Goal: Communication & Community: Connect with others

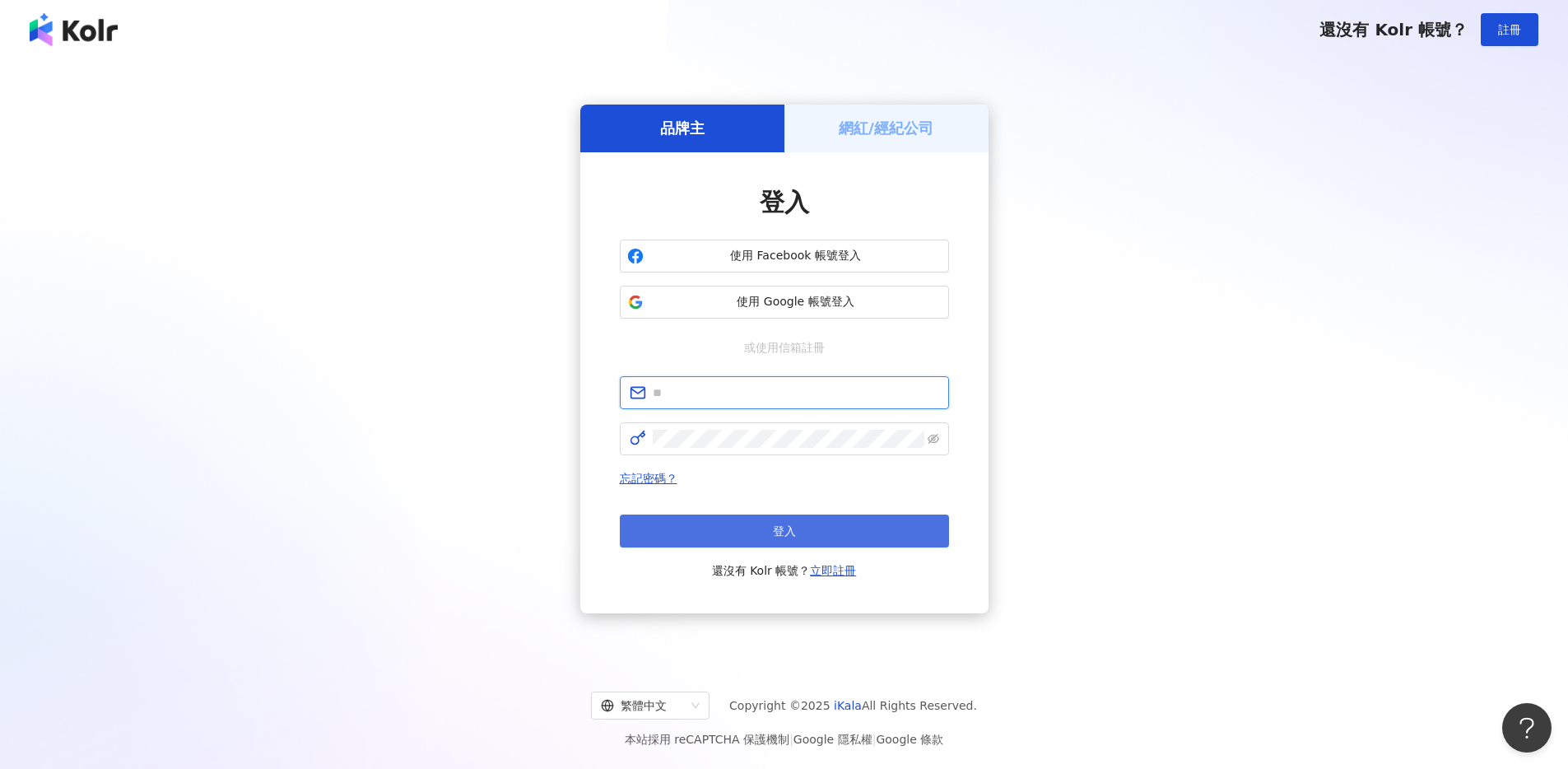
type input "**********"
click at [747, 532] on button "登入" at bounding box center [784, 530] width 329 height 33
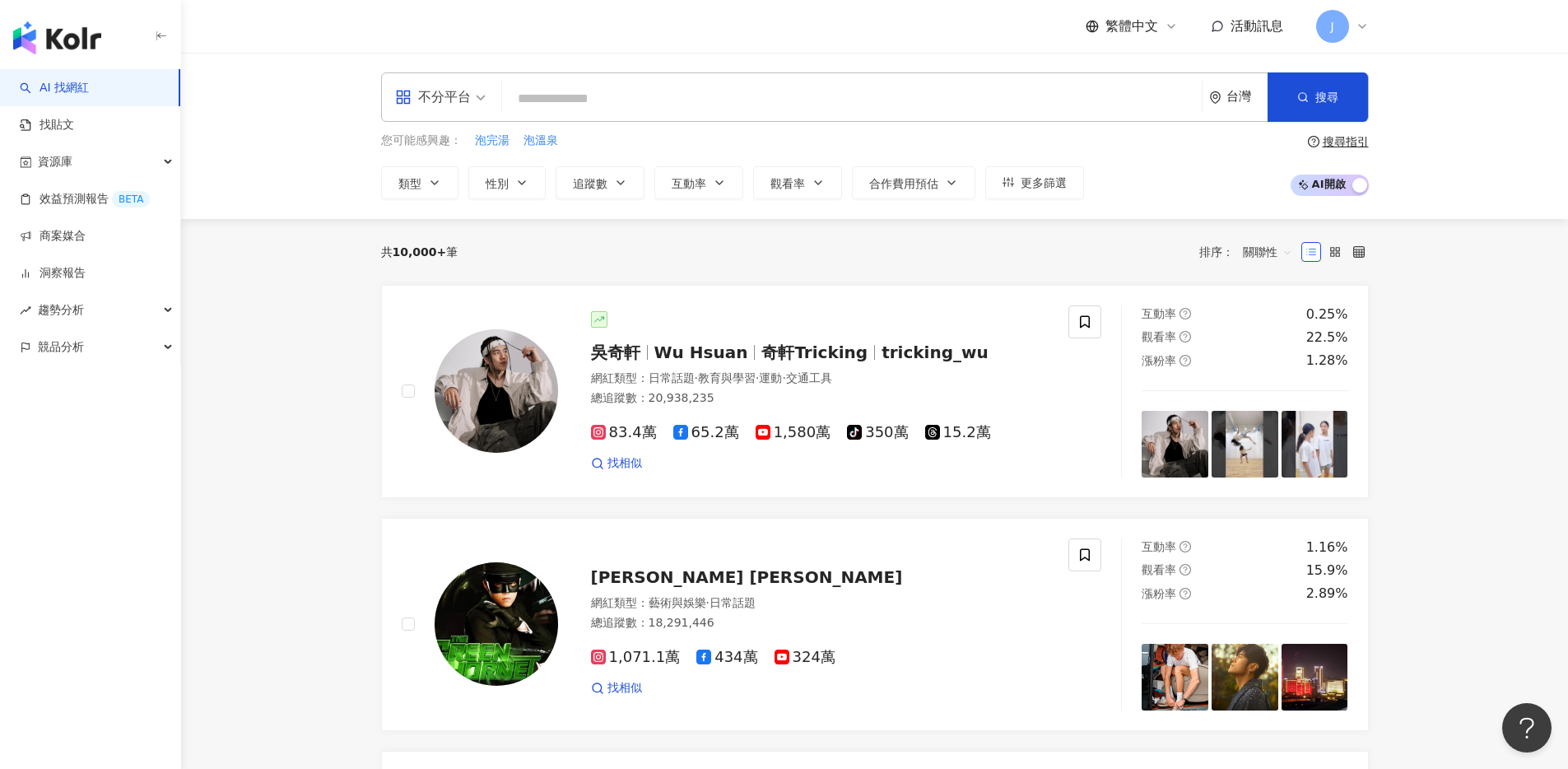
click at [1259, 32] on span "活動訊息" at bounding box center [1257, 26] width 53 height 16
click at [86, 244] on link "商案媒合" at bounding box center [53, 236] width 66 height 17
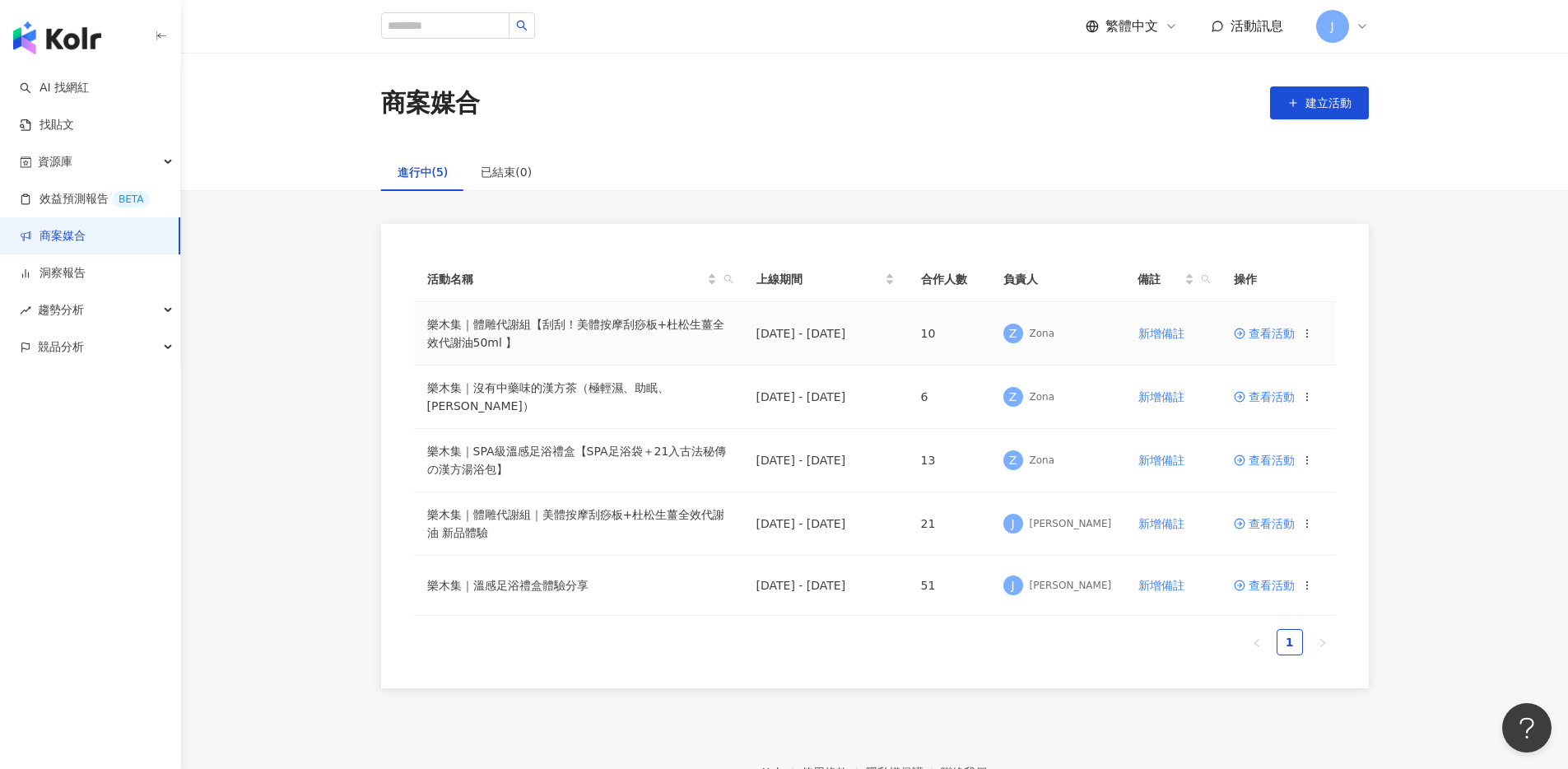
click at [1254, 336] on span "查看活動" at bounding box center [1264, 334] width 61 height 12
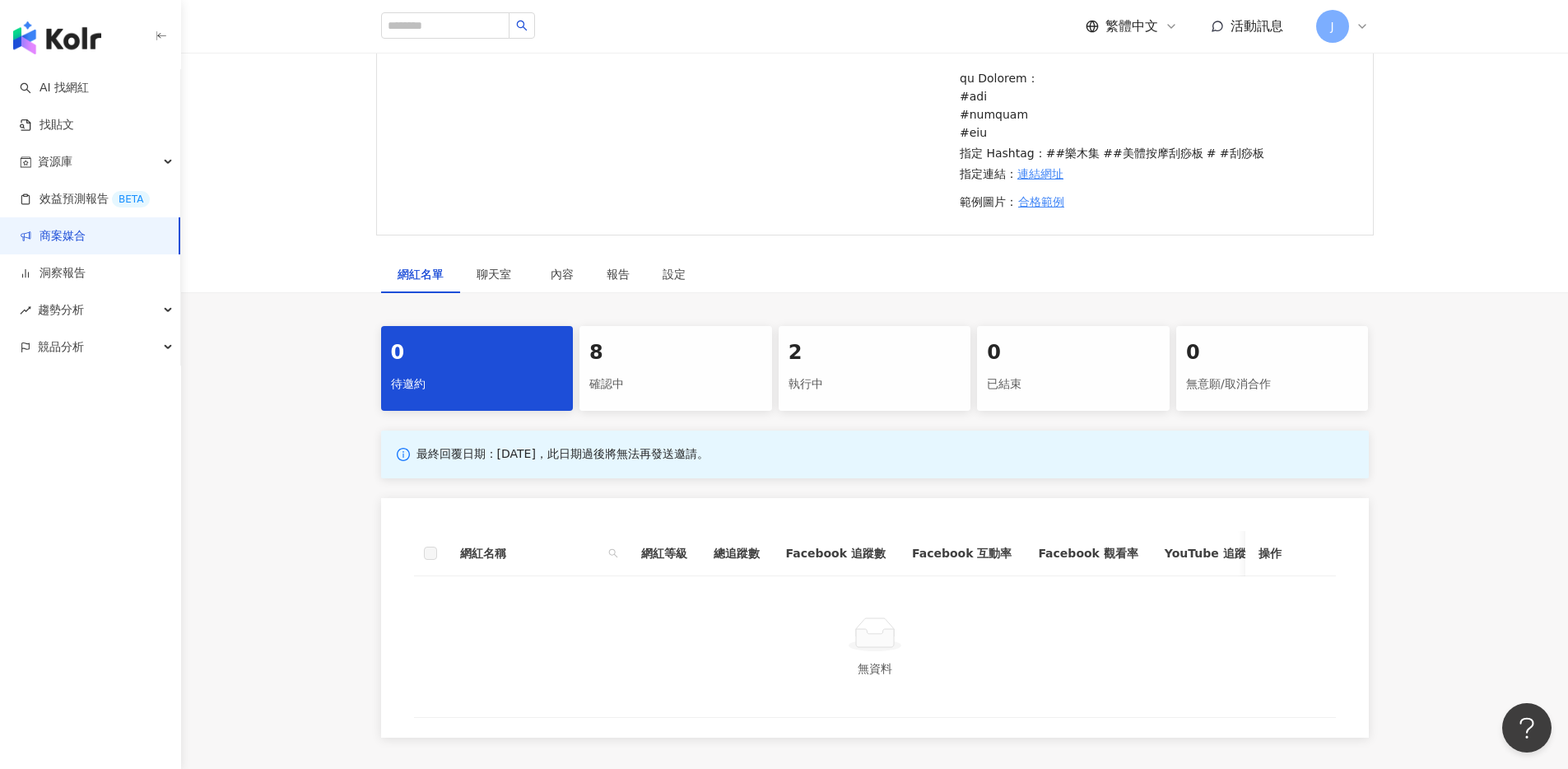
scroll to position [529, 0]
click at [520, 289] on div "聊天室" at bounding box center [497, 270] width 74 height 38
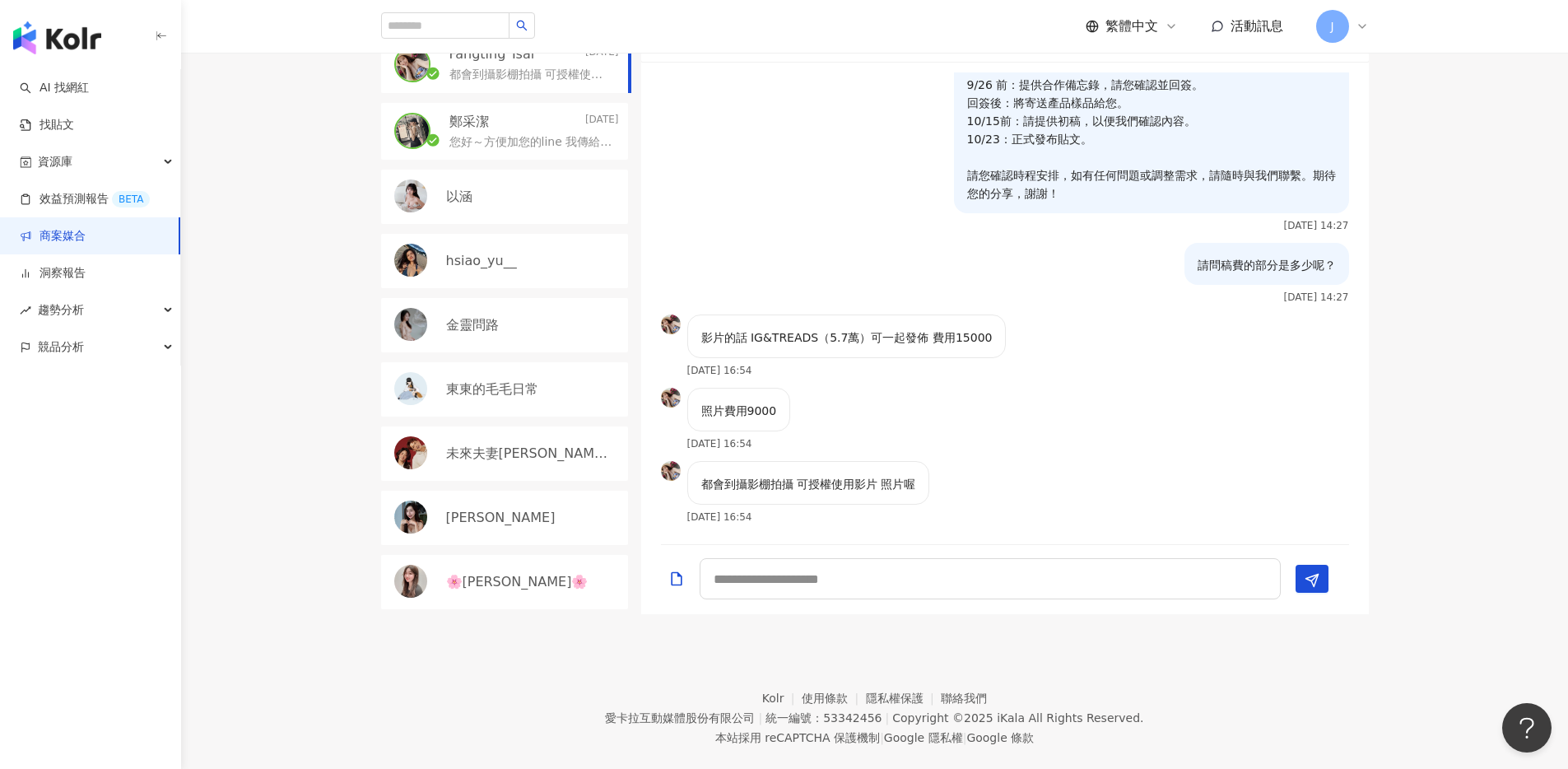
scroll to position [1005, 0]
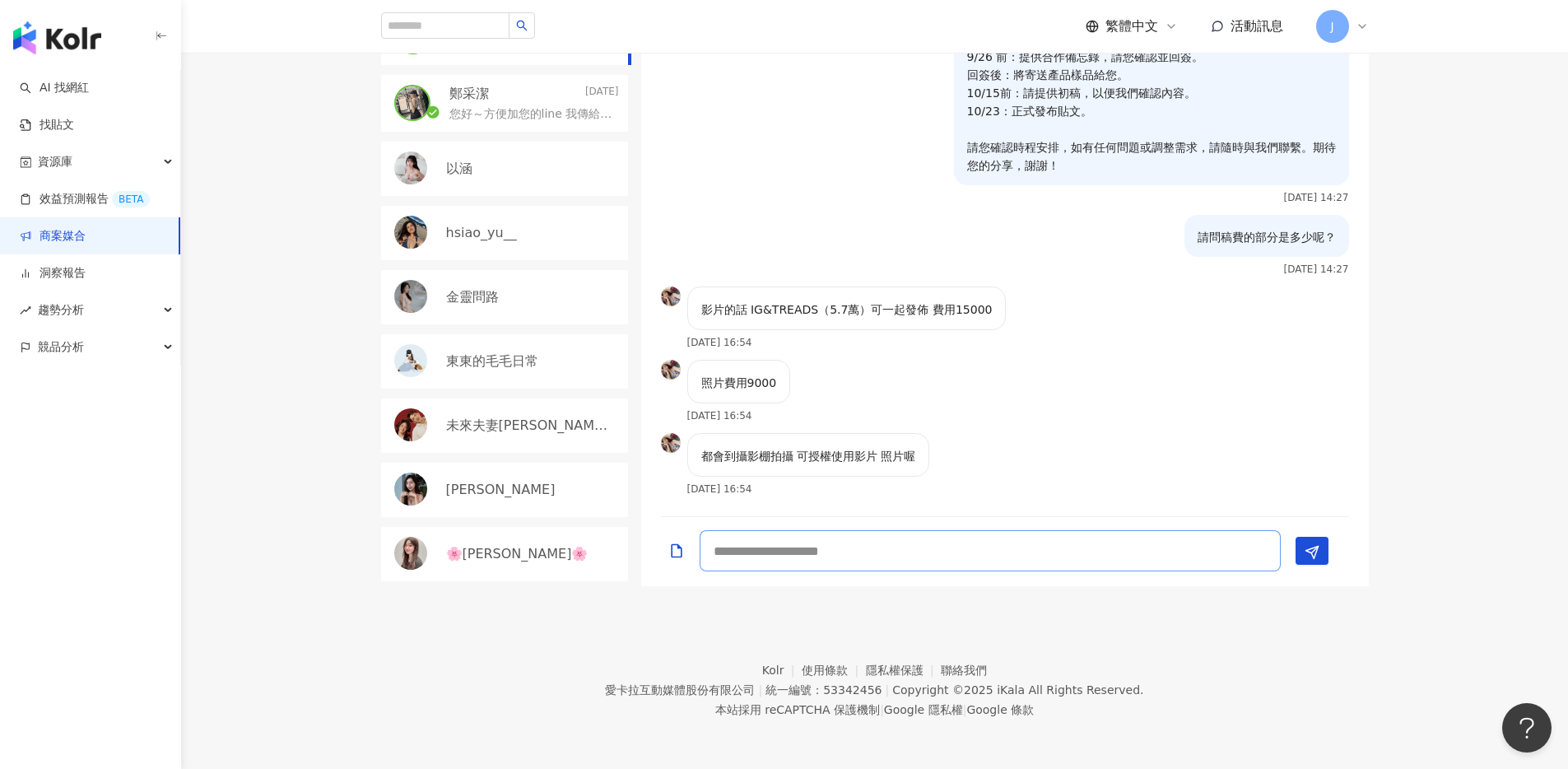
click at [1063, 571] on textarea at bounding box center [990, 550] width 581 height 41
drag, startPoint x: 841, startPoint y: 581, endPoint x: 754, endPoint y: 585, distance: 87.1
click at [754, 571] on textarea "*******" at bounding box center [990, 550] width 581 height 41
paste textarea "**********"
type textarea "**********"
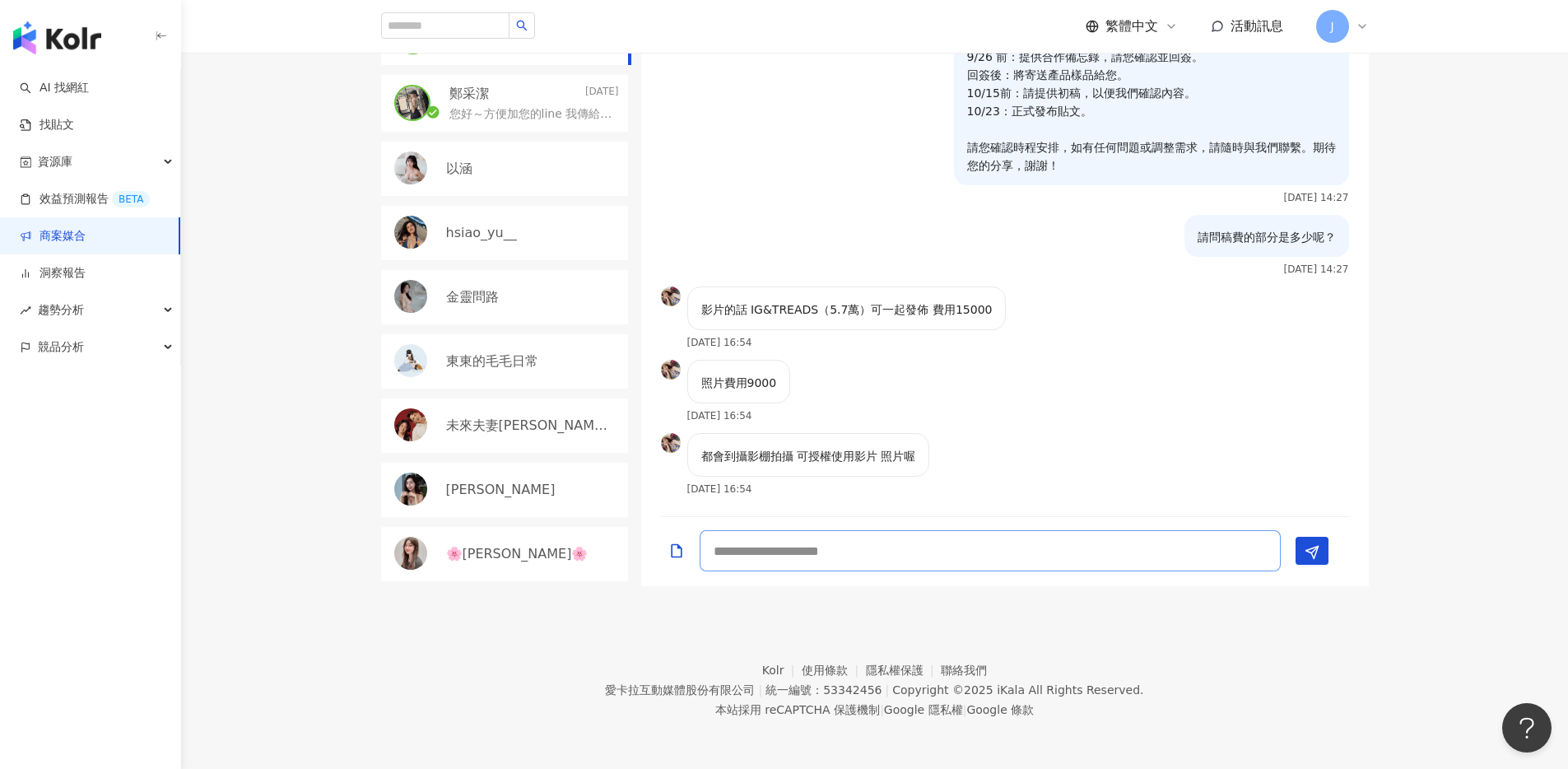
scroll to position [354, 0]
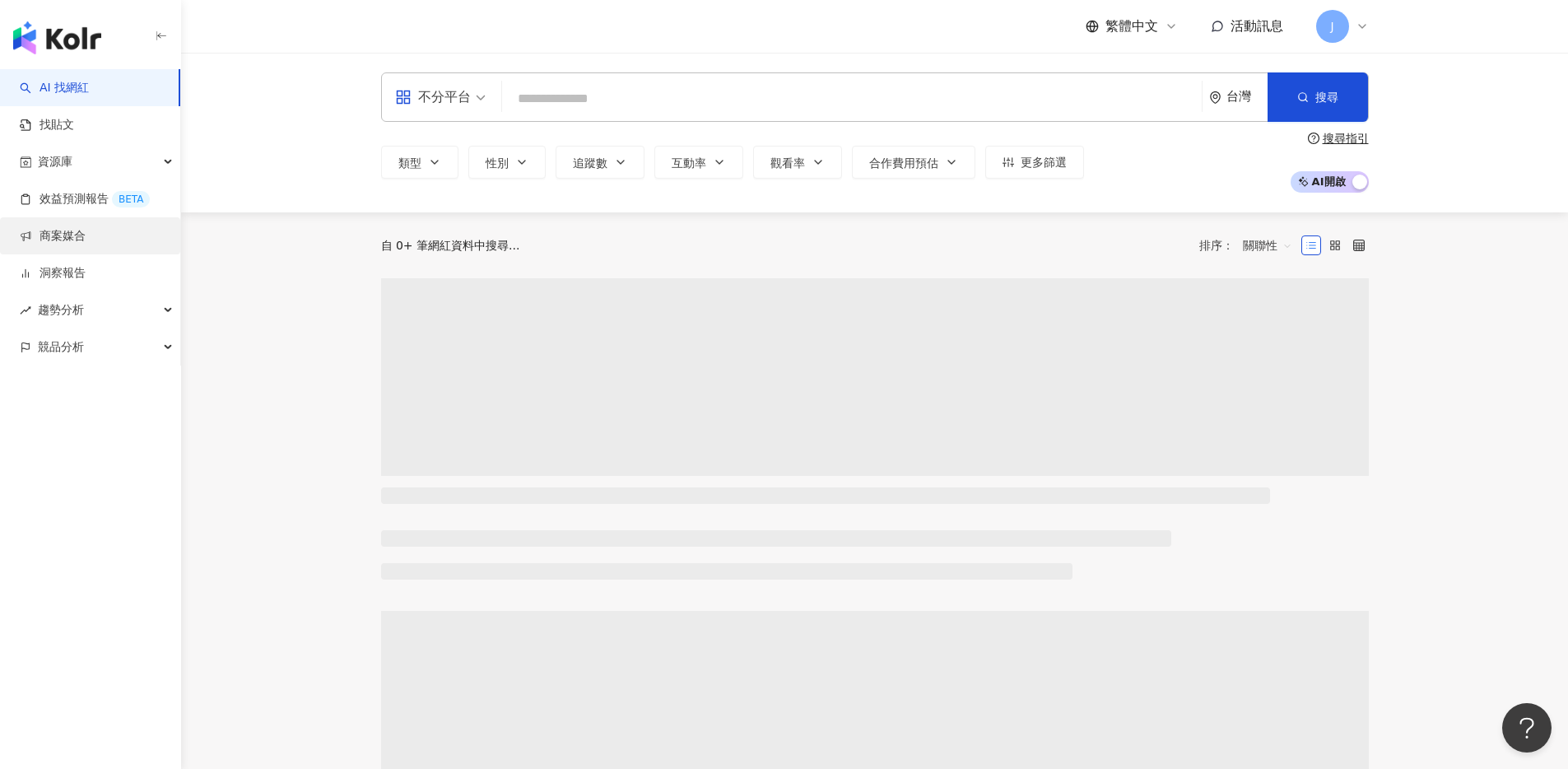
click at [86, 241] on link "商案媒合" at bounding box center [53, 236] width 66 height 17
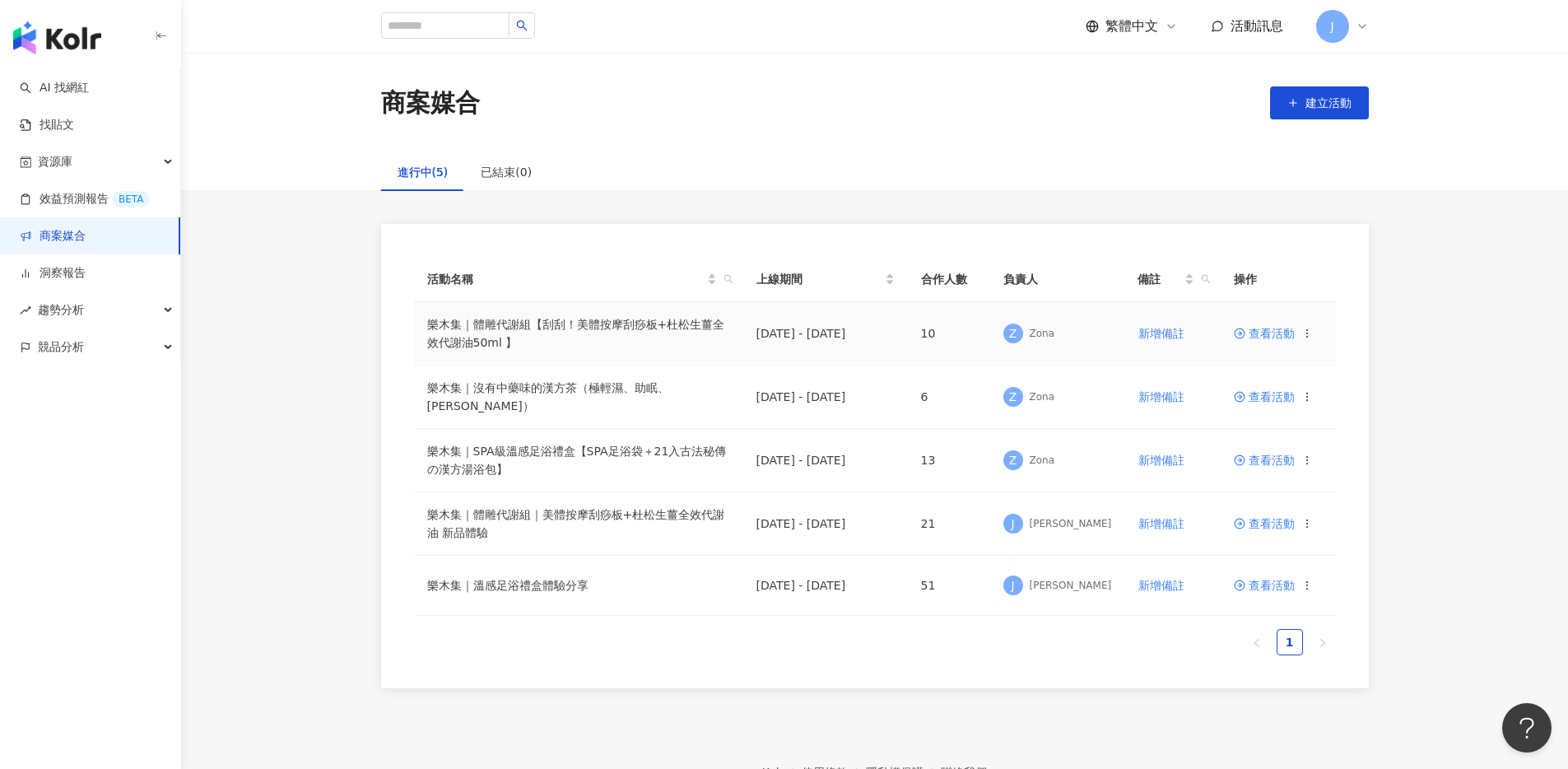
click at [1250, 342] on td "查看活動" at bounding box center [1279, 334] width 115 height 63
click at [1251, 339] on td "查看活動" at bounding box center [1279, 334] width 115 height 63
click at [1254, 334] on span "查看活動" at bounding box center [1264, 334] width 61 height 12
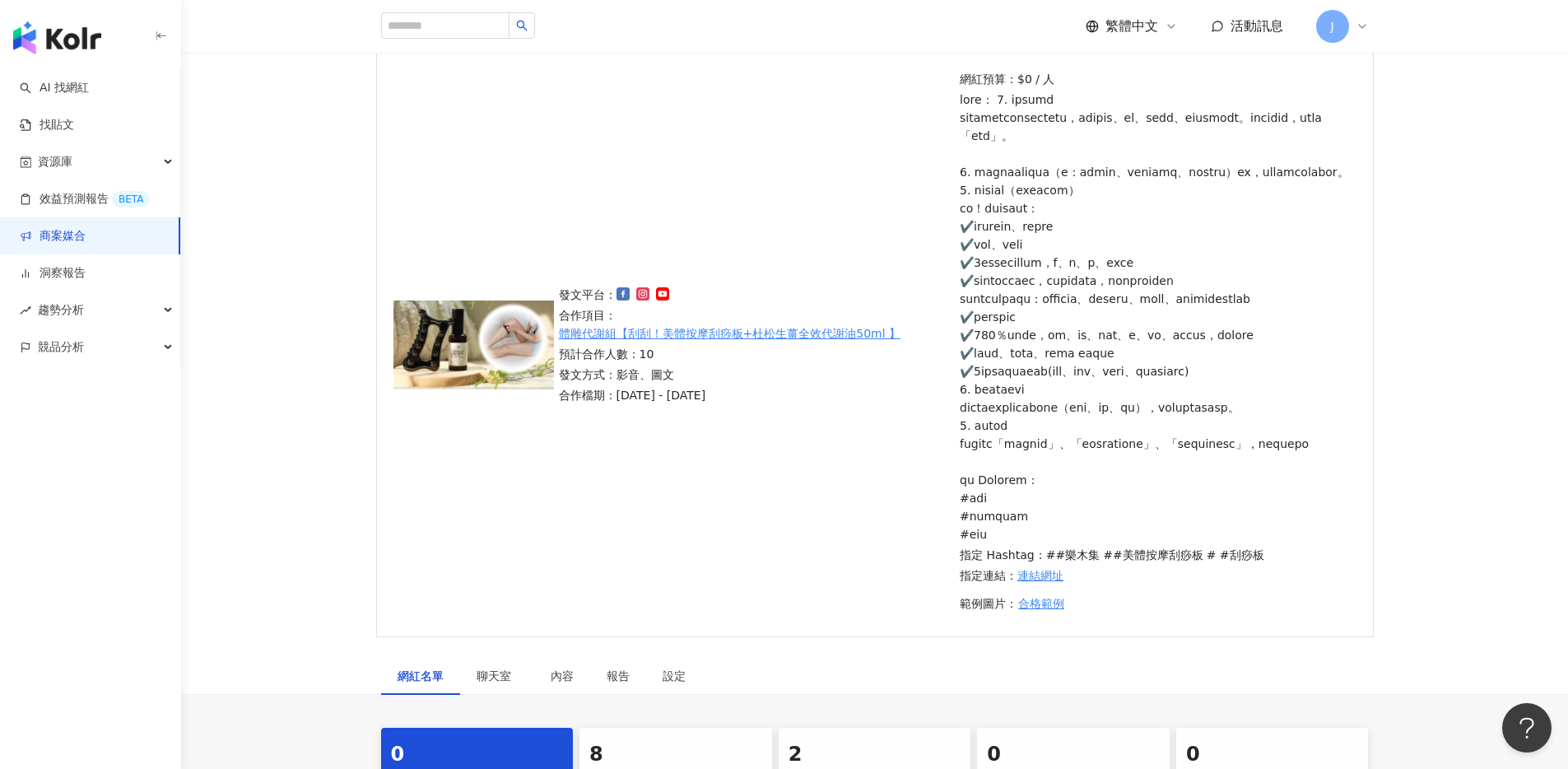
scroll to position [304, 0]
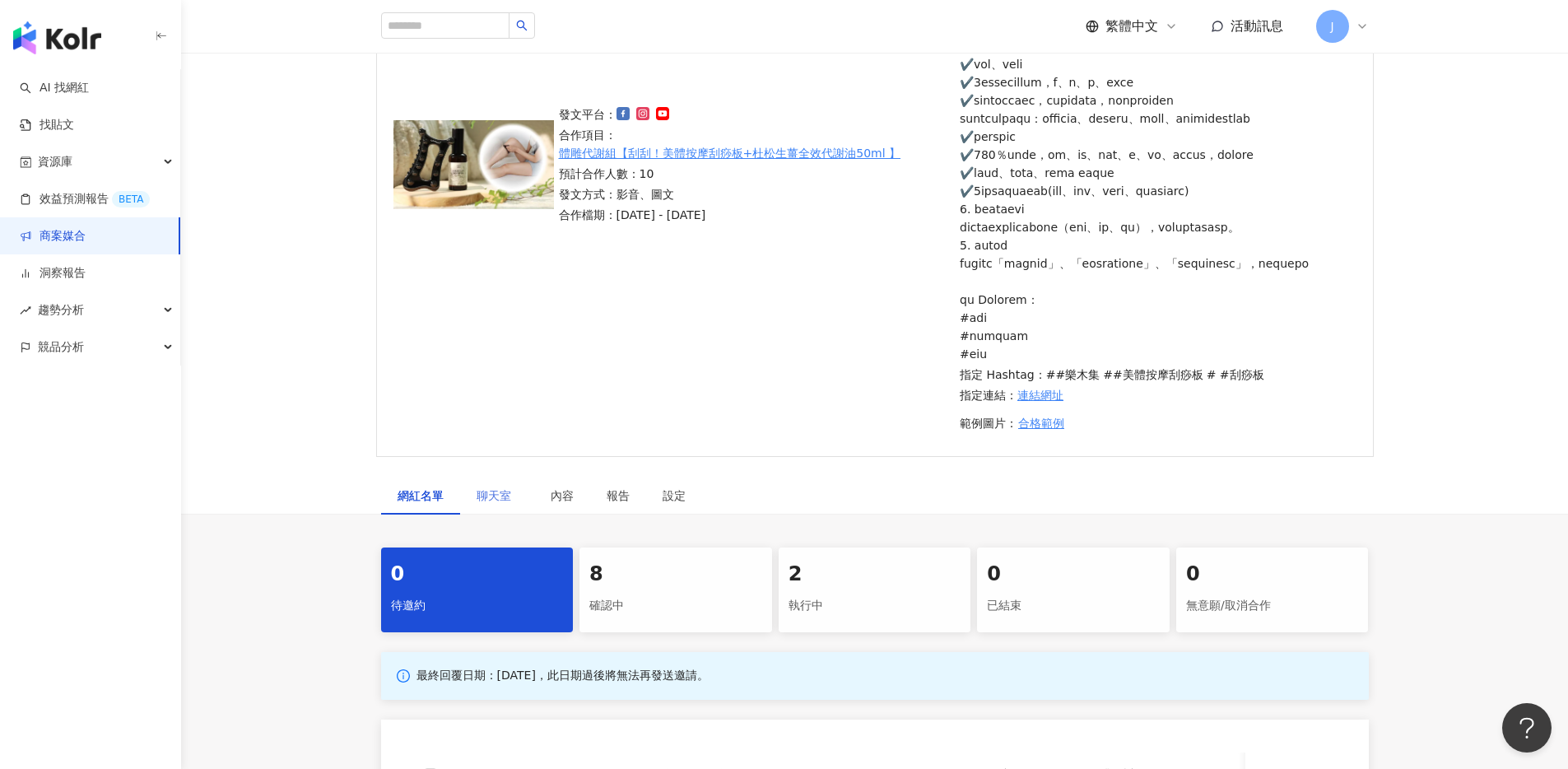
click at [475, 515] on div "聊天室" at bounding box center [497, 495] width 74 height 38
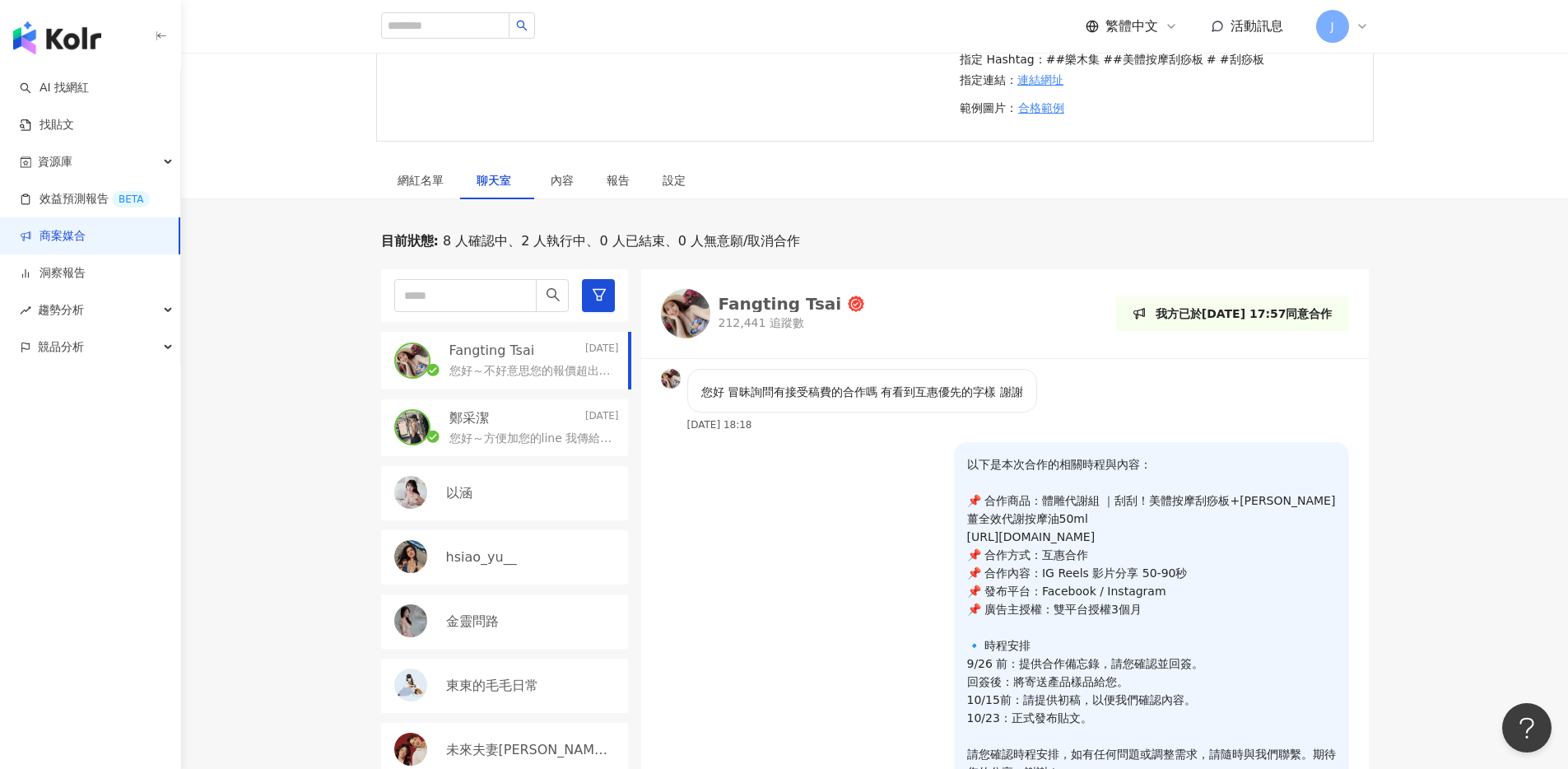
scroll to position [736, 0]
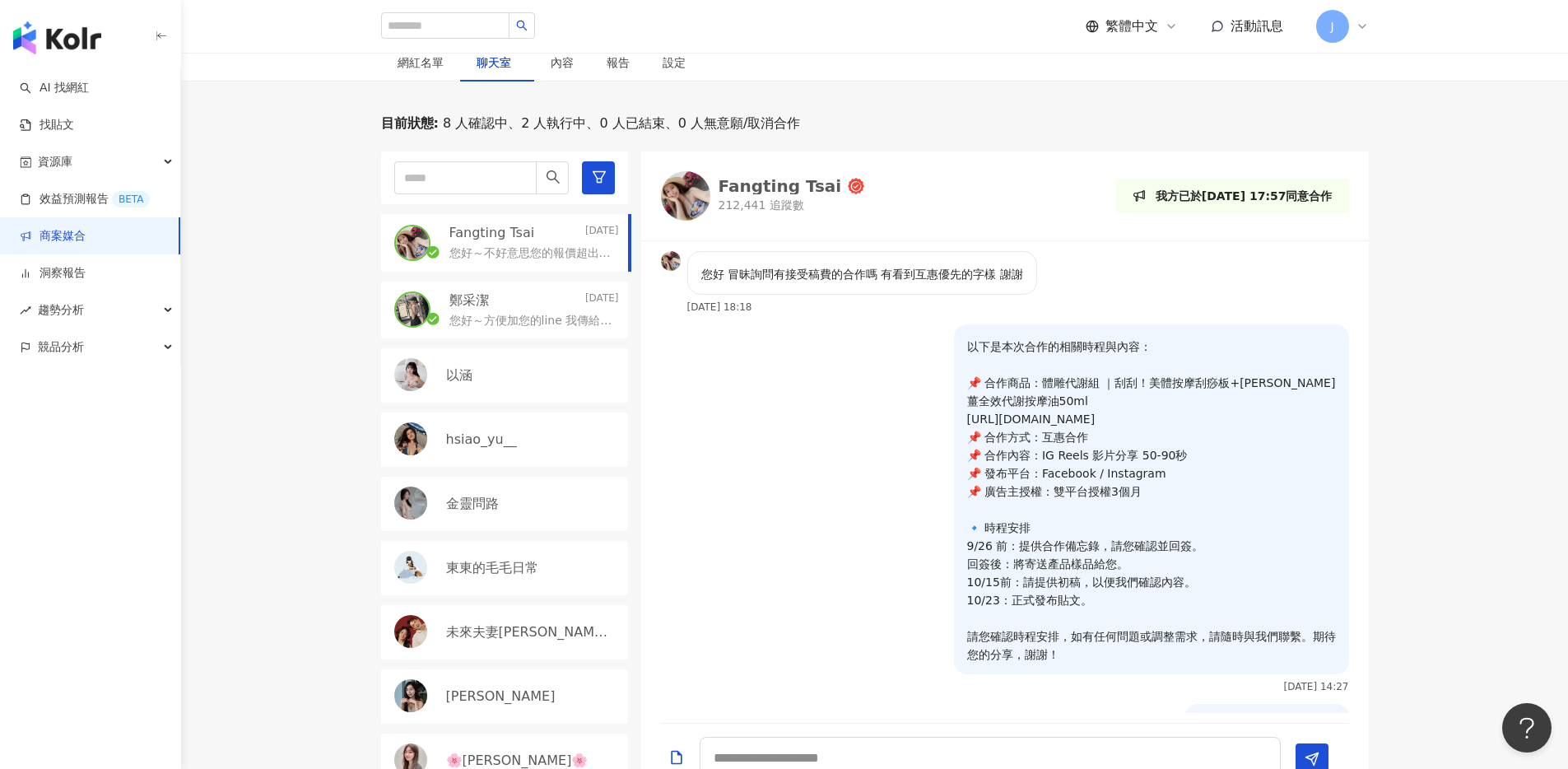
click at [471, 309] on p "鄭采潔" at bounding box center [469, 300] width 39 height 18
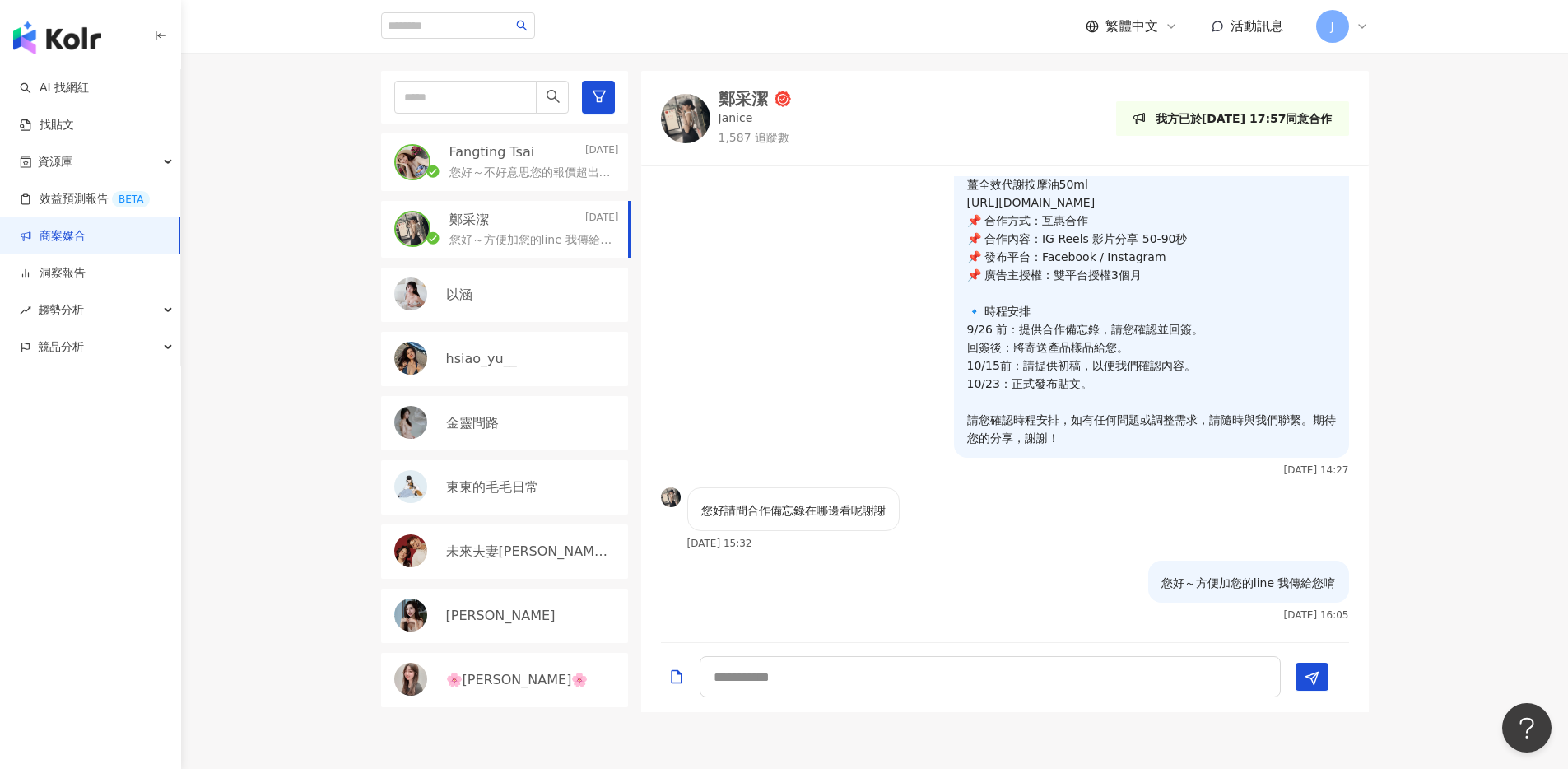
scroll to position [820, 0]
click at [671, 141] on img at bounding box center [686, 116] width 49 height 49
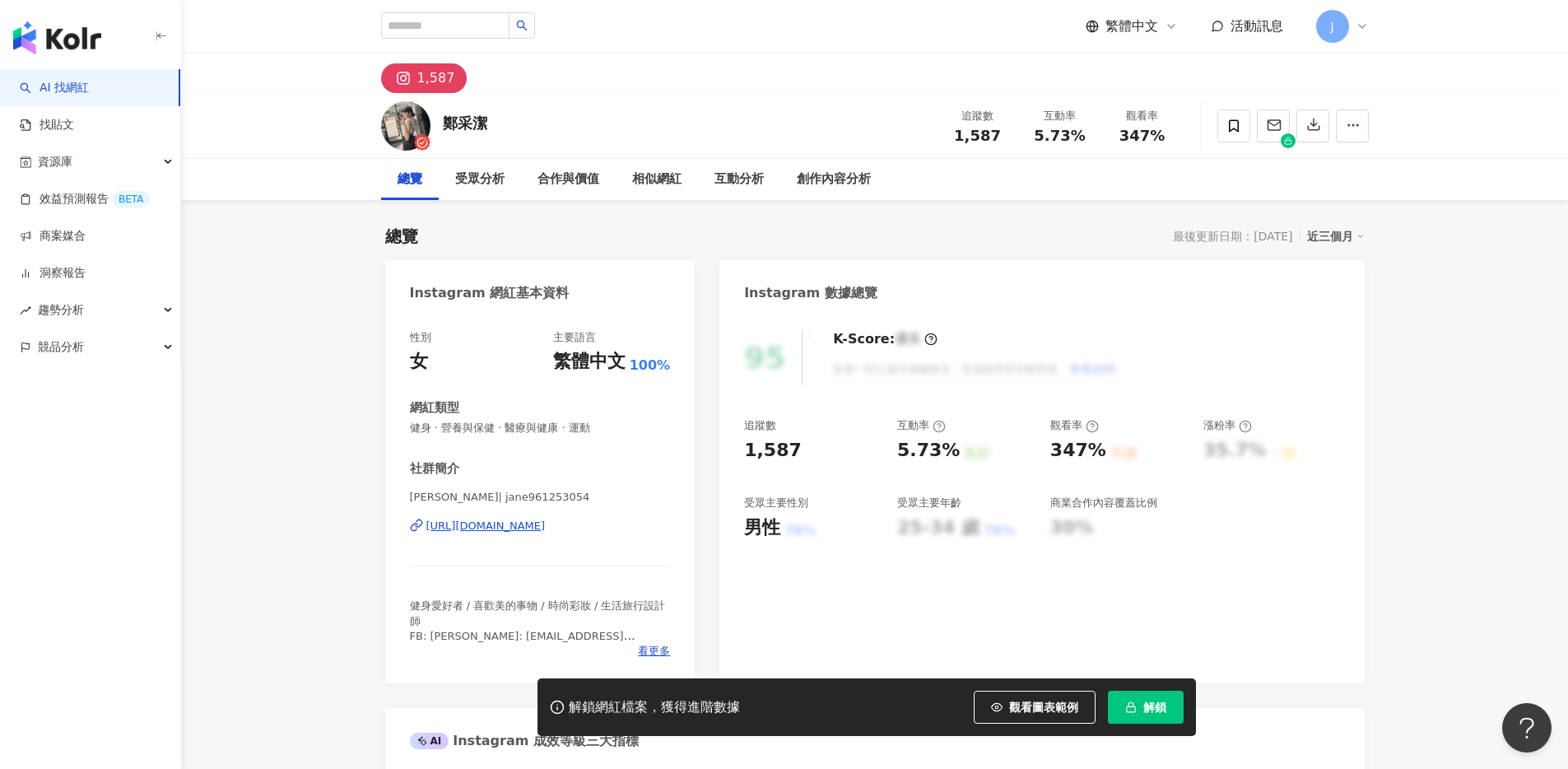
click at [513, 530] on div "[URL][DOMAIN_NAME]" at bounding box center [485, 526] width 119 height 15
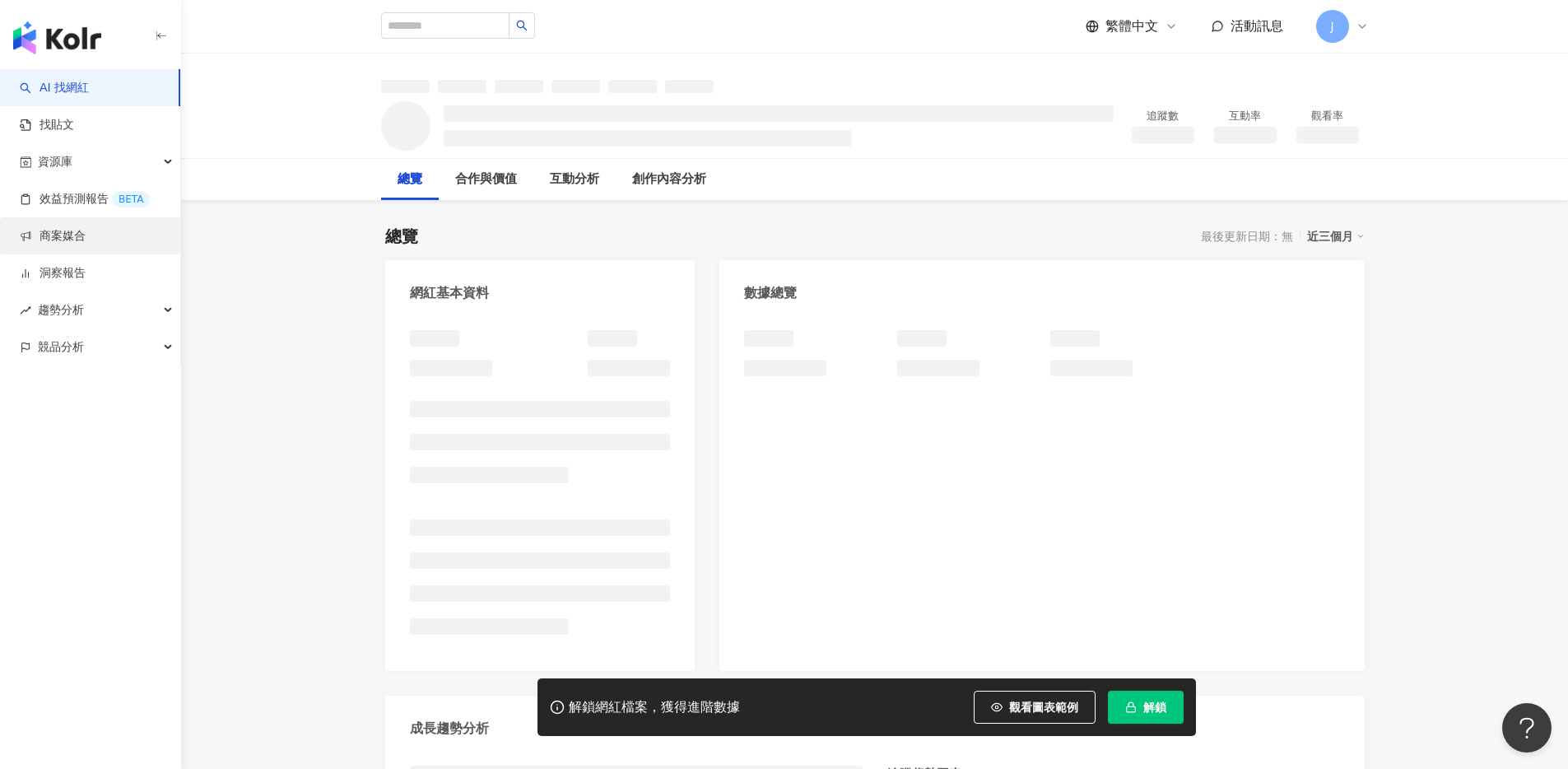
click at [73, 228] on link "商案媒合" at bounding box center [53, 236] width 66 height 17
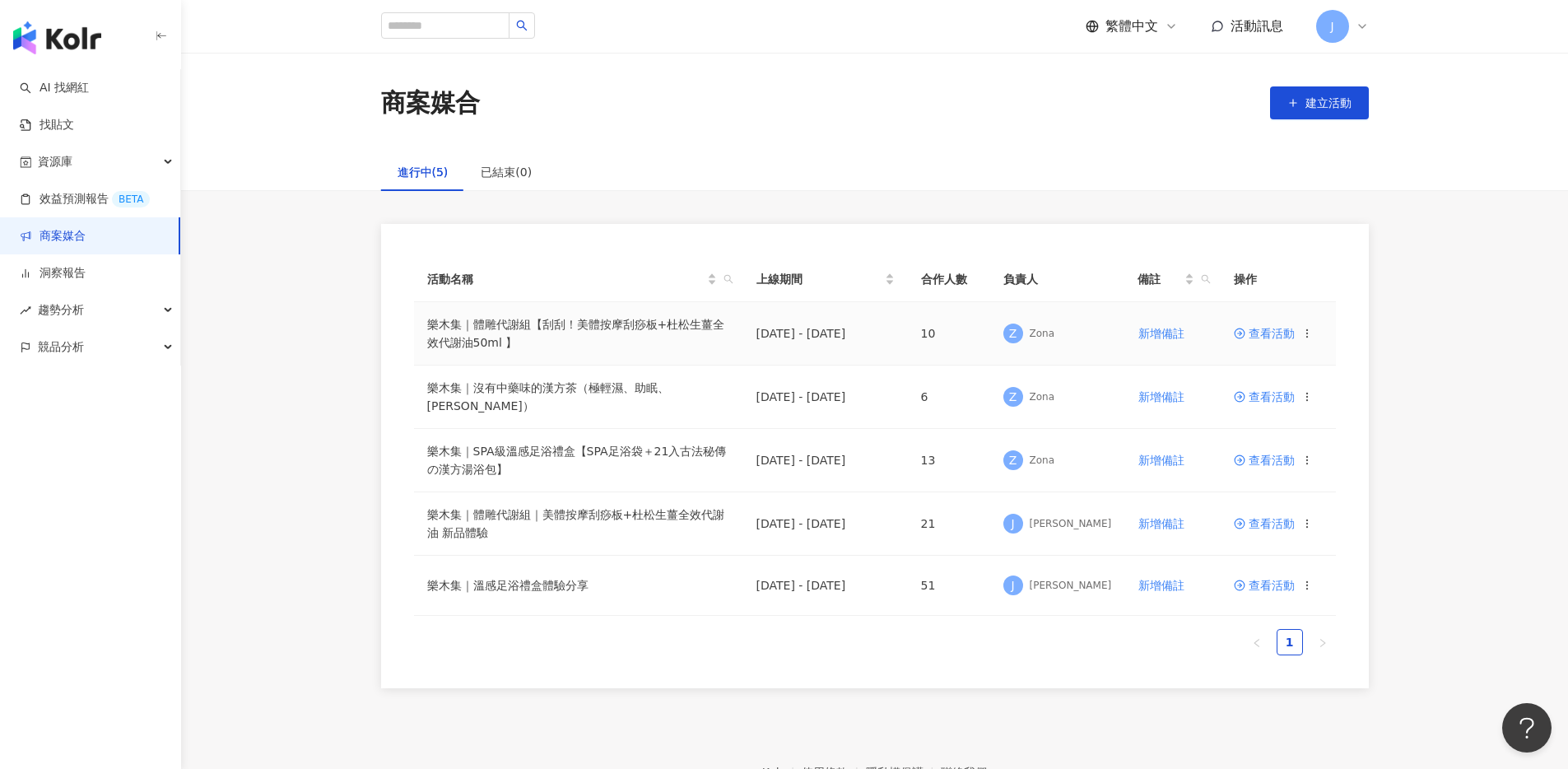
click at [695, 328] on td "樂木集｜體雕代謝組【刮刮！美體按摩刮痧板+杜松生薑全效代謝油50ml 】" at bounding box center [578, 334] width 329 height 63
click at [1254, 329] on span "查看活動" at bounding box center [1264, 334] width 61 height 12
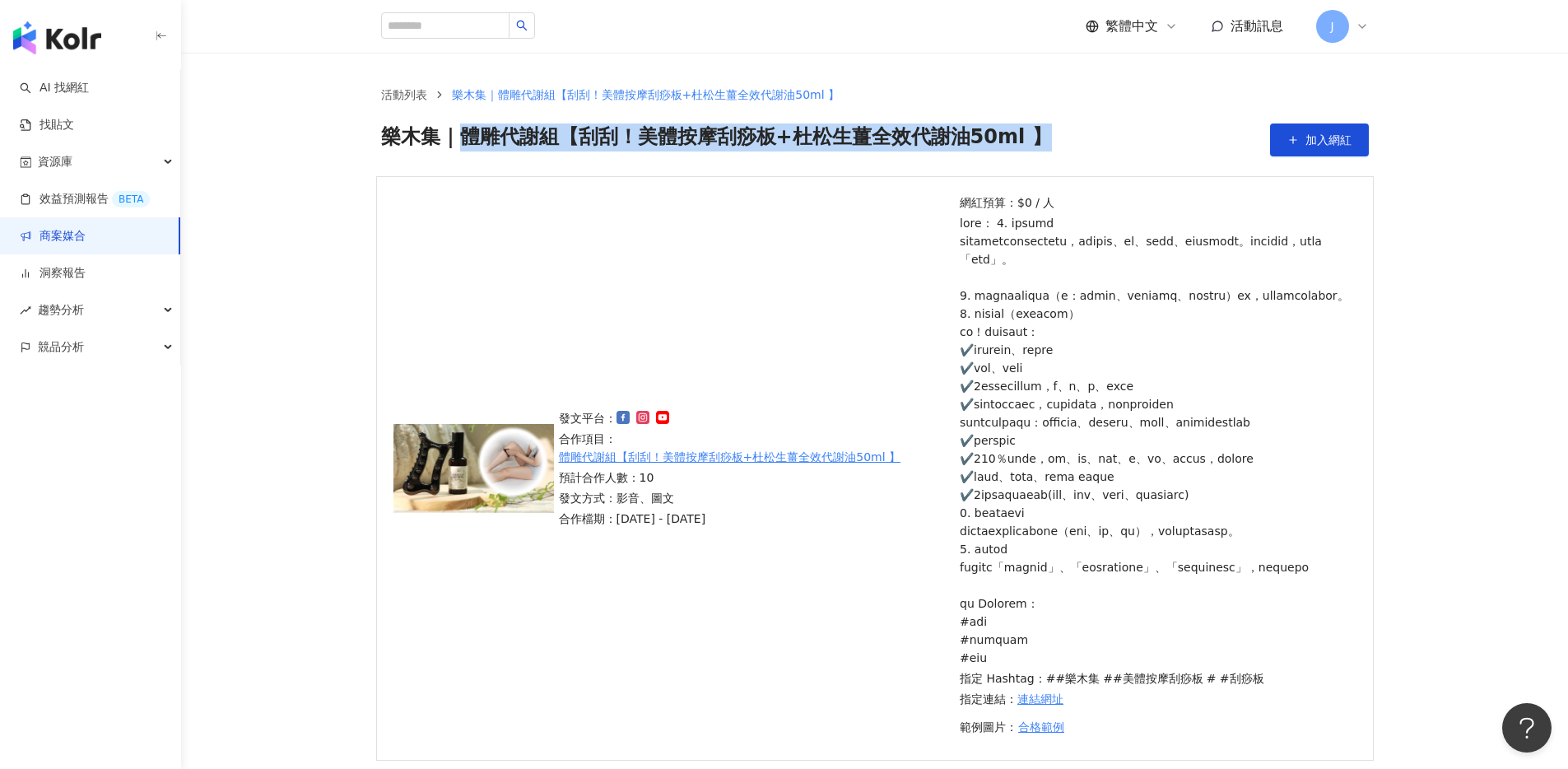
drag, startPoint x: 458, startPoint y: 137, endPoint x: 1056, endPoint y: 125, distance: 598.1
click at [1061, 138] on div "樂木集｜體雕代謝組【刮刮！美體按摩刮痧板+杜松生薑全效代謝油50ml 】 加入網紅" at bounding box center [875, 139] width 988 height 33
copy span "體雕代謝組【刮刮！美體按摩刮痧板+杜松生薑全效代謝油50ml 】"
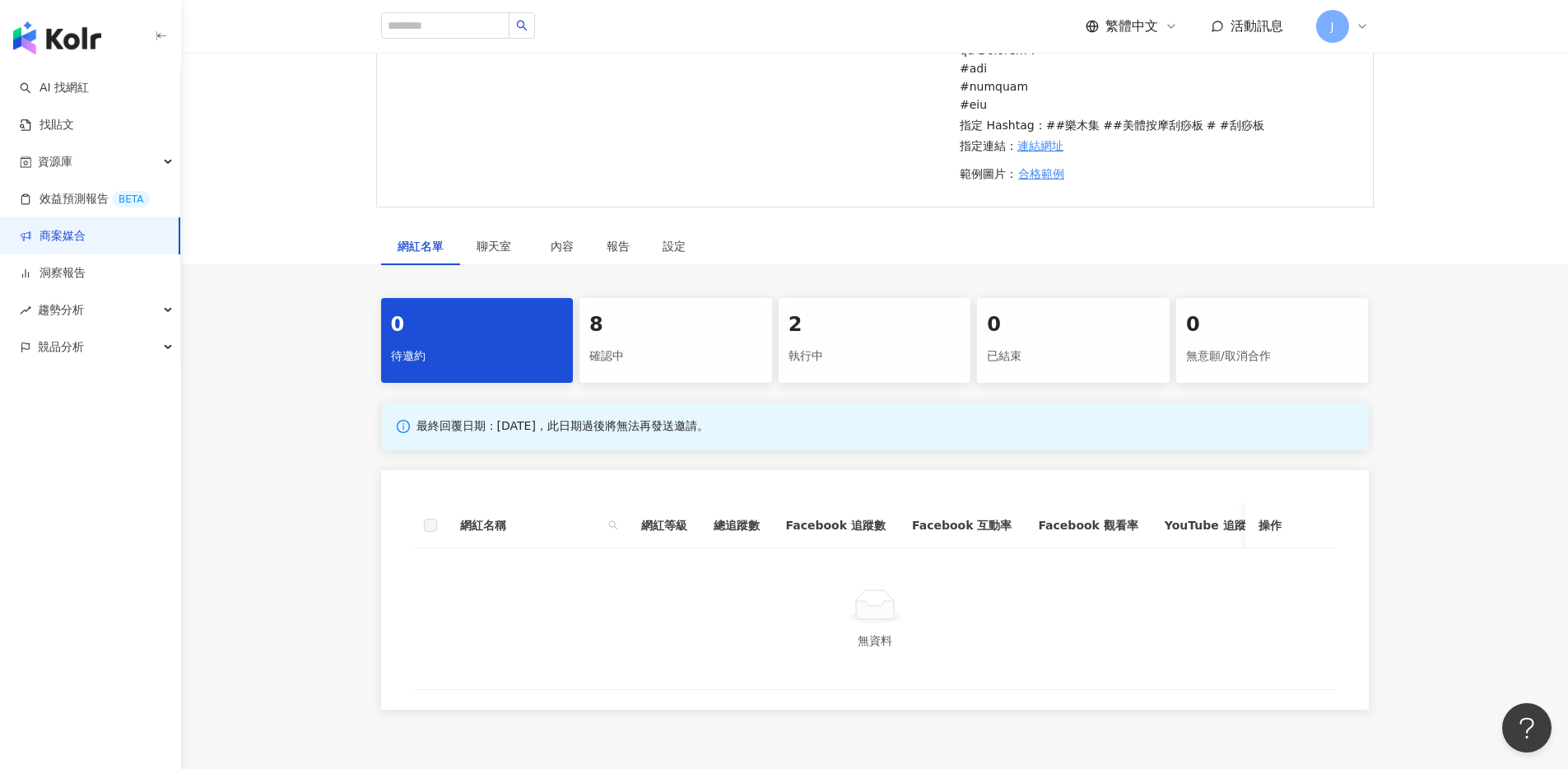
scroll to position [790, 0]
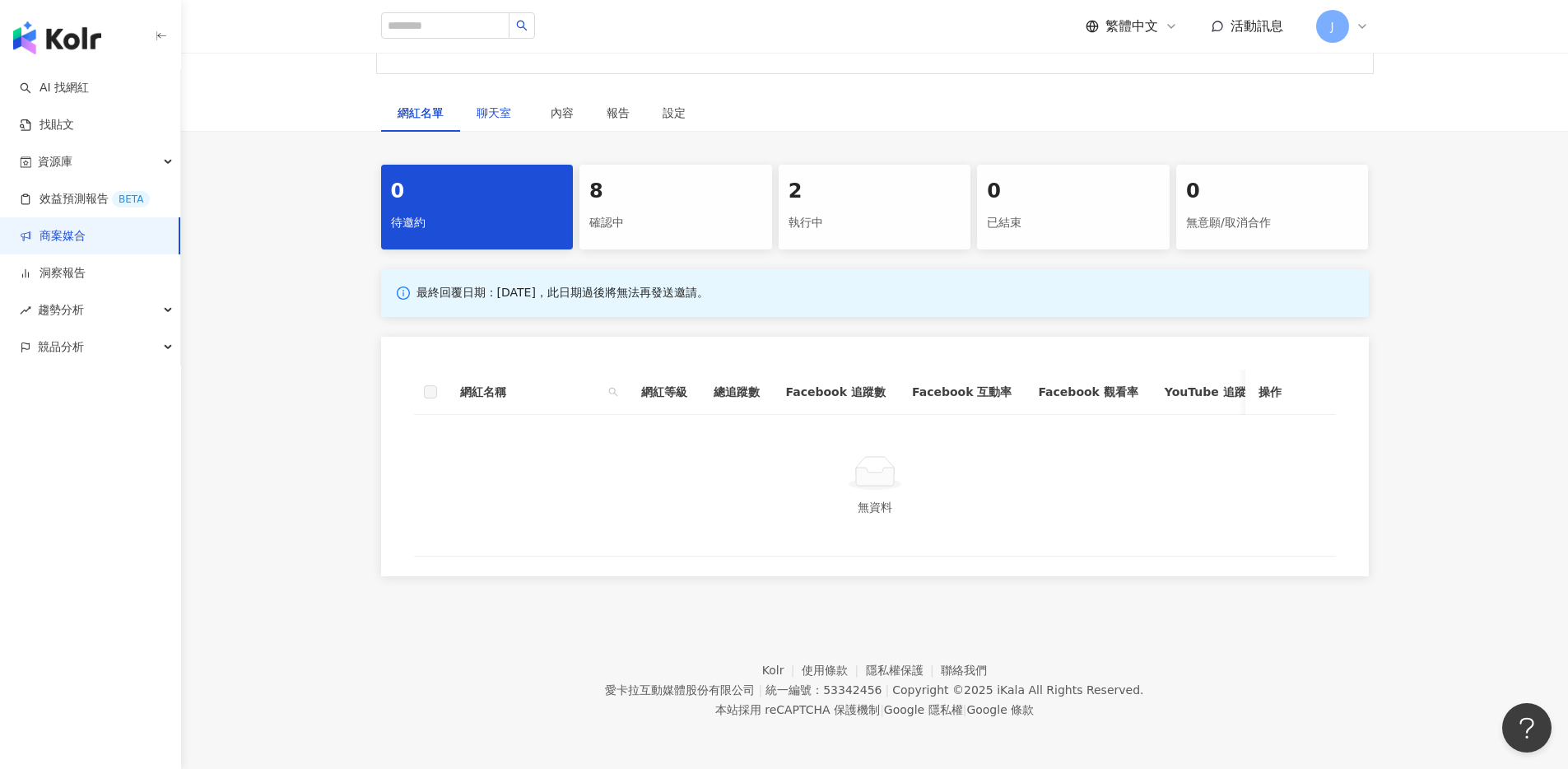
click at [499, 107] on span "聊天室" at bounding box center [497, 113] width 41 height 12
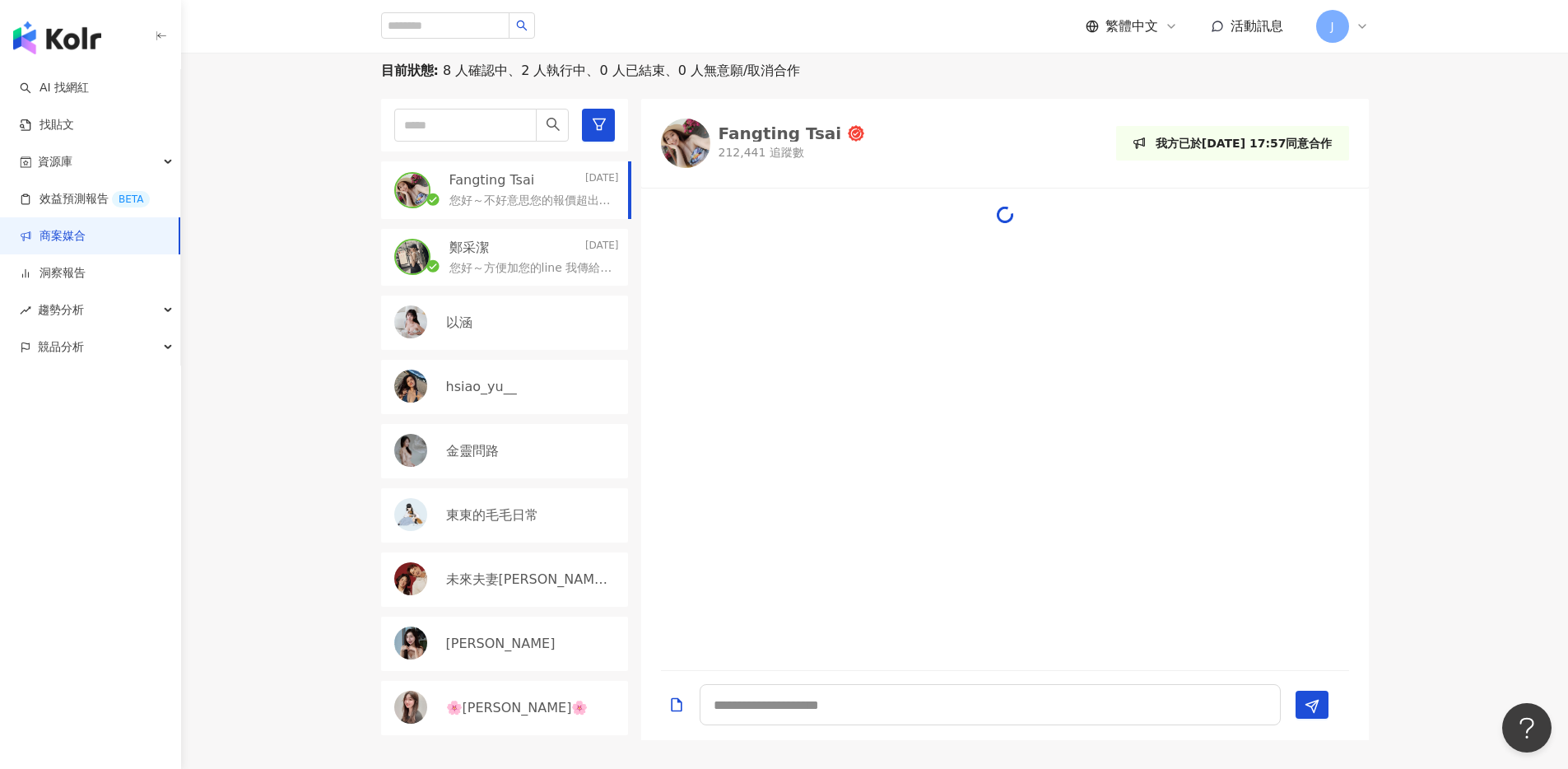
scroll to position [354, 0]
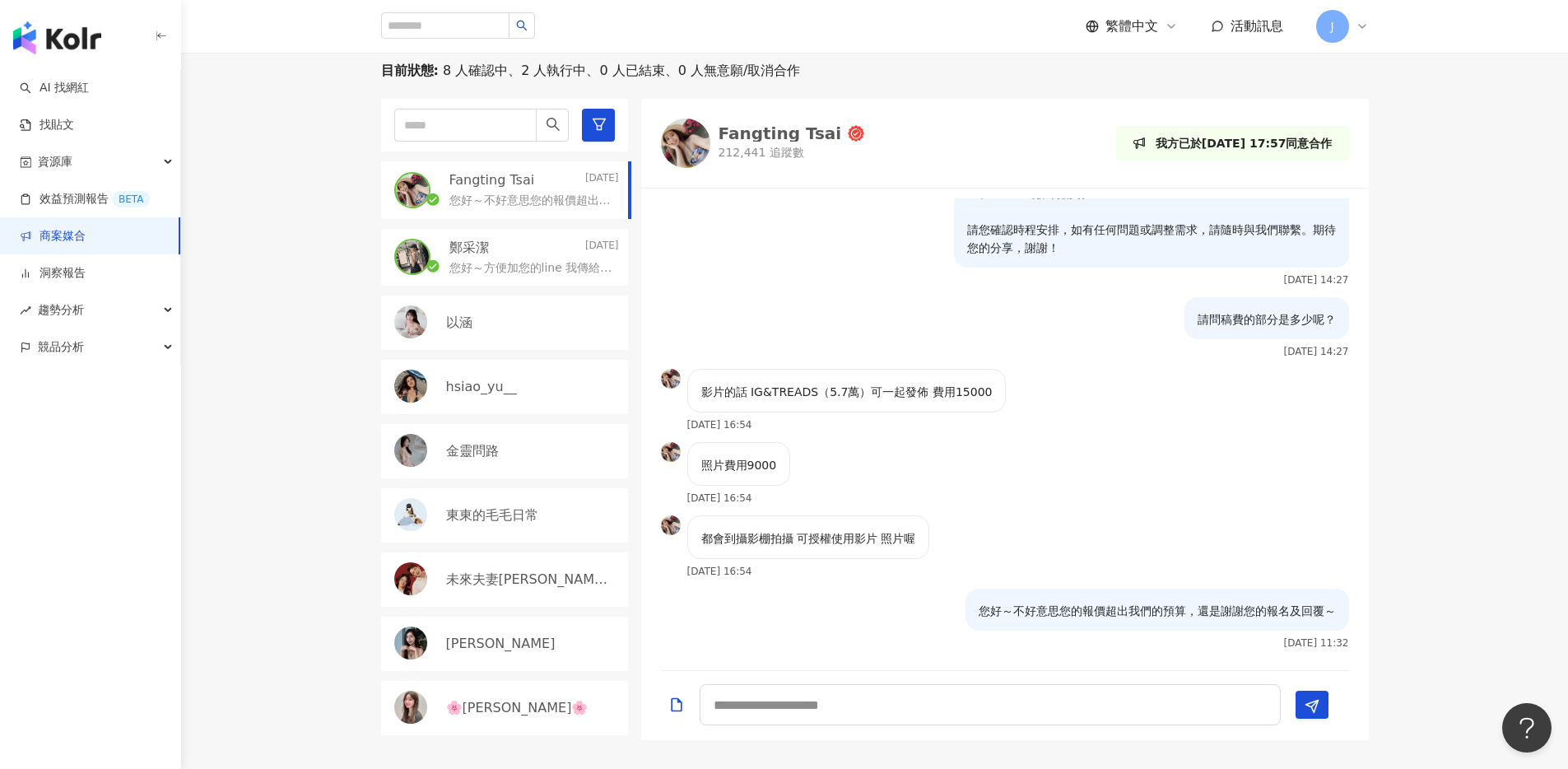
click at [521, 277] on p "您好～方便加您的line 我傳給您唷" at bounding box center [530, 269] width 163 height 17
